Goal: Obtain resource: Download file/media

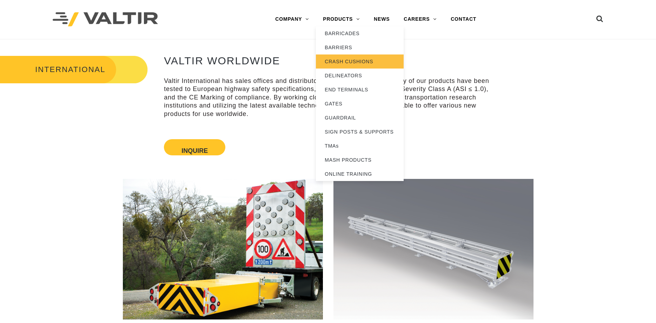
click at [336, 62] on link "CRASH CUSHIONS" at bounding box center [360, 61] width 88 height 14
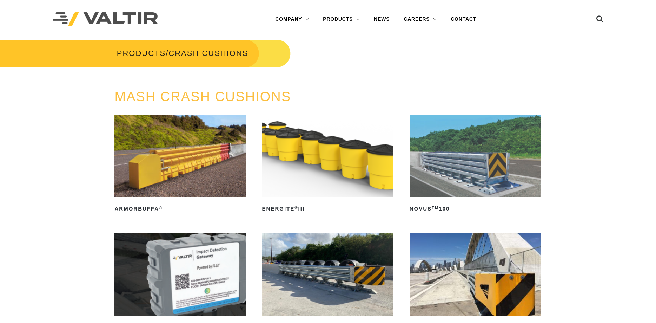
click at [327, 147] on img at bounding box center [327, 156] width 131 height 82
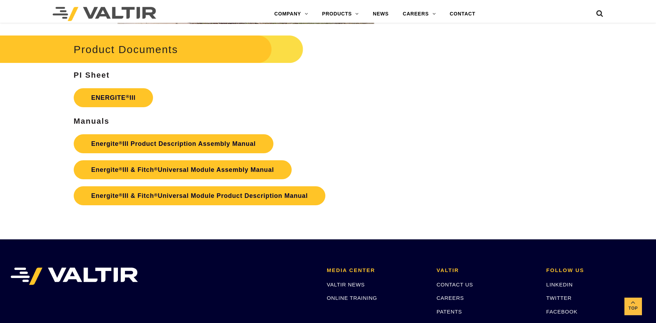
scroll to position [1253, 0]
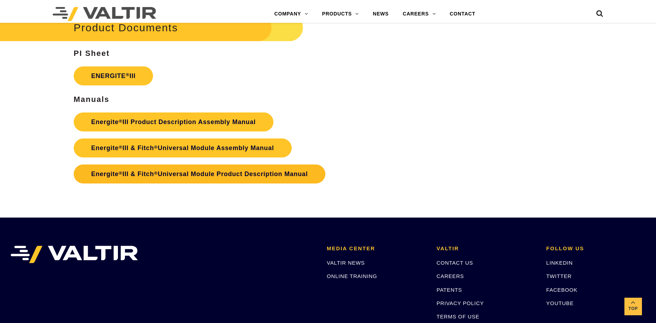
click at [223, 175] on link "Energite ® III & Fitch ® Universal Module Product Description Manual" at bounding box center [200, 173] width 252 height 19
click at [229, 176] on link "Energite ® III & Fitch ® Universal Module Product Description Manual" at bounding box center [200, 173] width 252 height 19
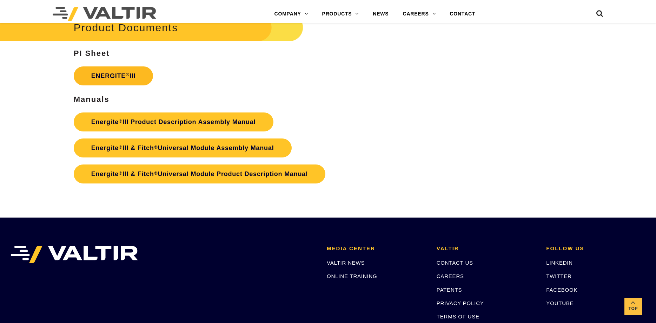
click at [132, 80] on link "ENERGITE ® III" at bounding box center [114, 75] width 80 height 19
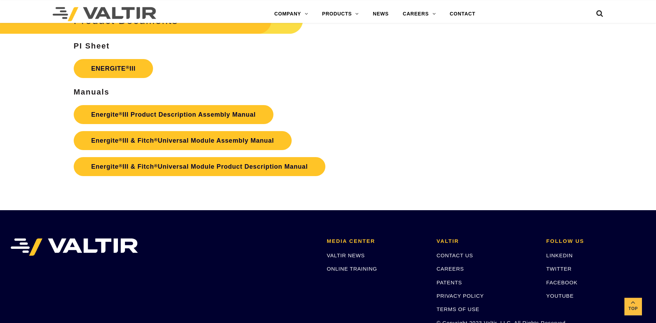
scroll to position [1289, 0]
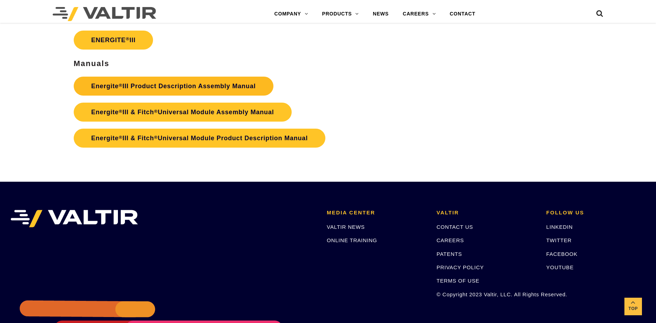
click at [215, 87] on link "Energite ® III Product Description Assembly Manual" at bounding box center [174, 86] width 200 height 19
